Goal: Information Seeking & Learning: Learn about a topic

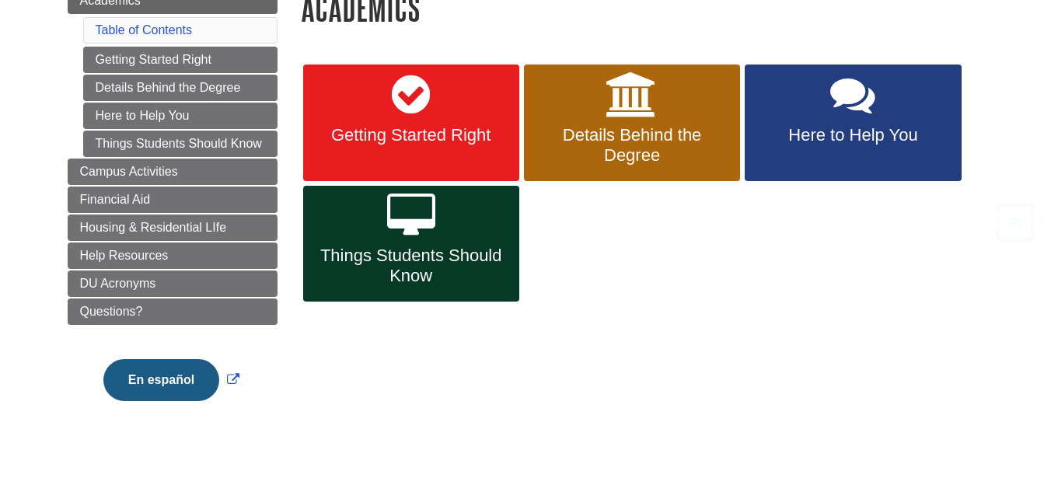
scroll to position [212, 0]
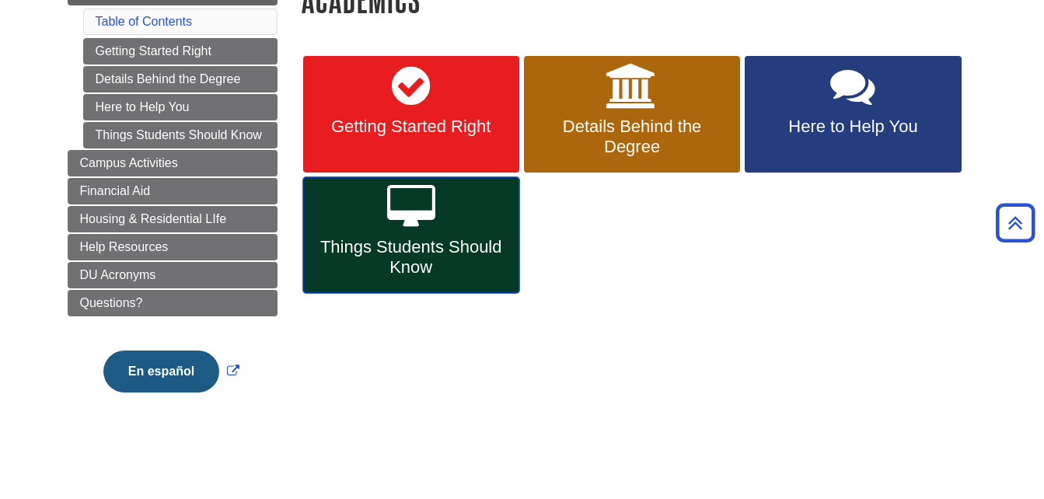
click at [462, 228] on link "Things Students Should Know" at bounding box center [411, 235] width 216 height 117
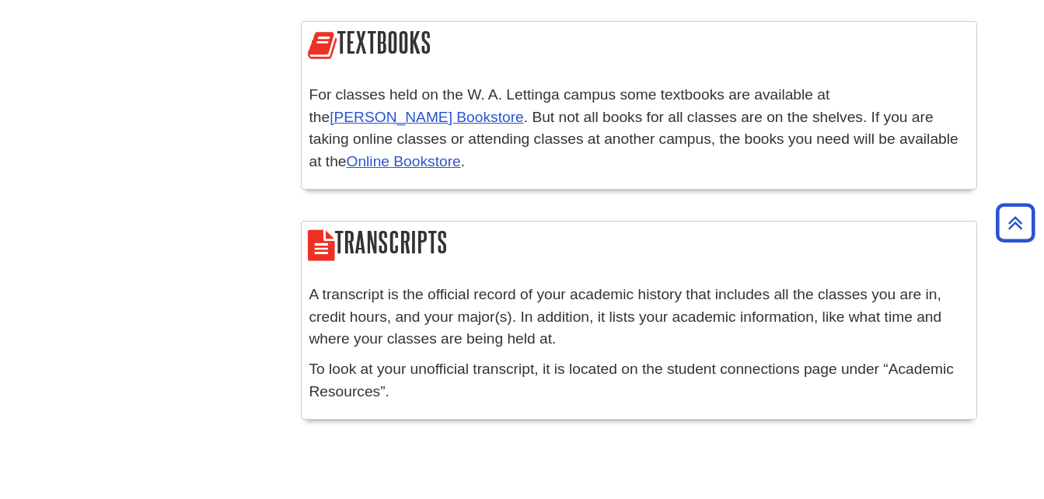
scroll to position [3155, 0]
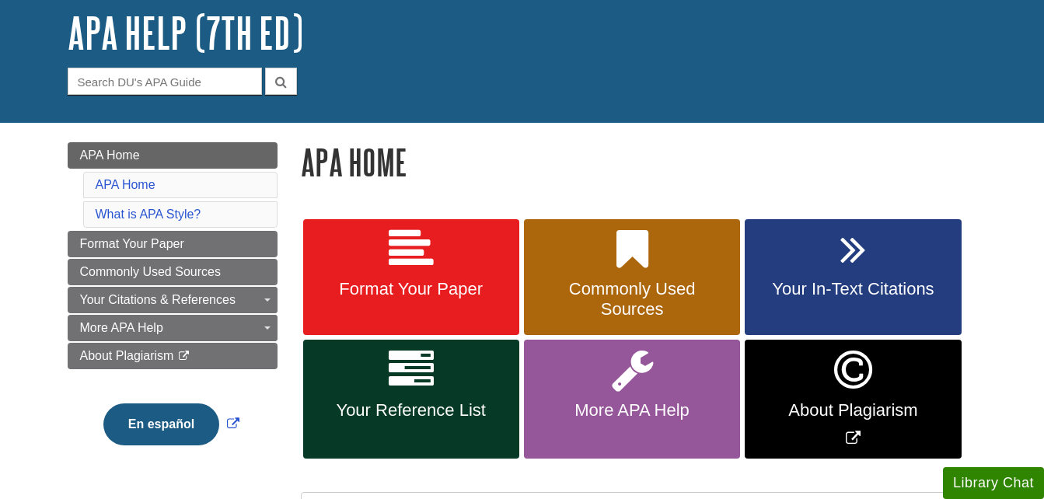
scroll to position [91, 0]
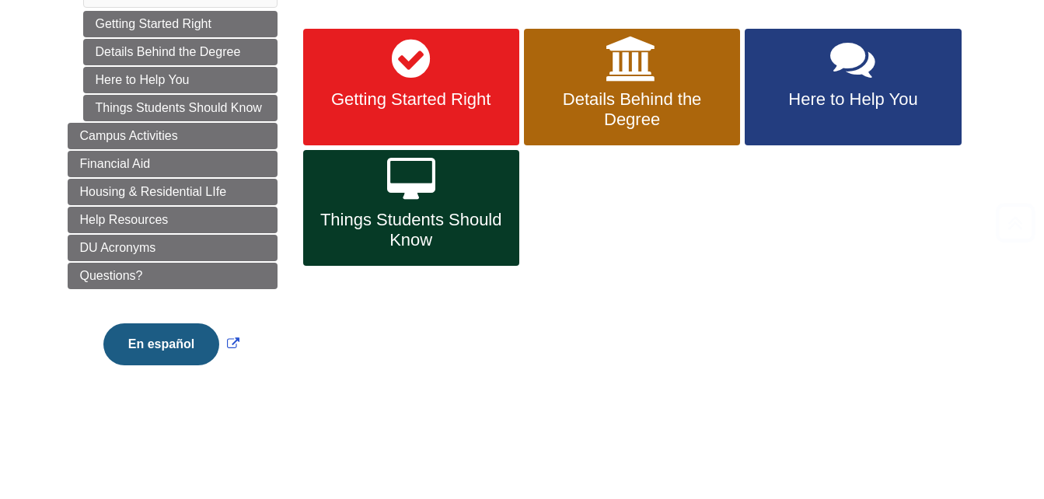
scroll to position [368, 0]
